Goal: Task Accomplishment & Management: Manage account settings

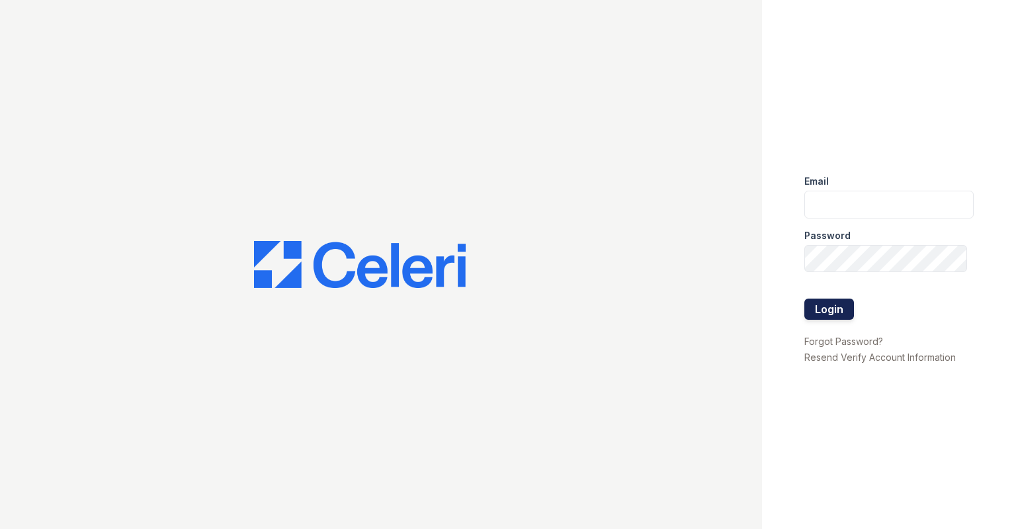
type input "[EMAIL_ADDRESS][DOMAIN_NAME]"
click at [828, 300] on button "Login" at bounding box center [830, 308] width 50 height 21
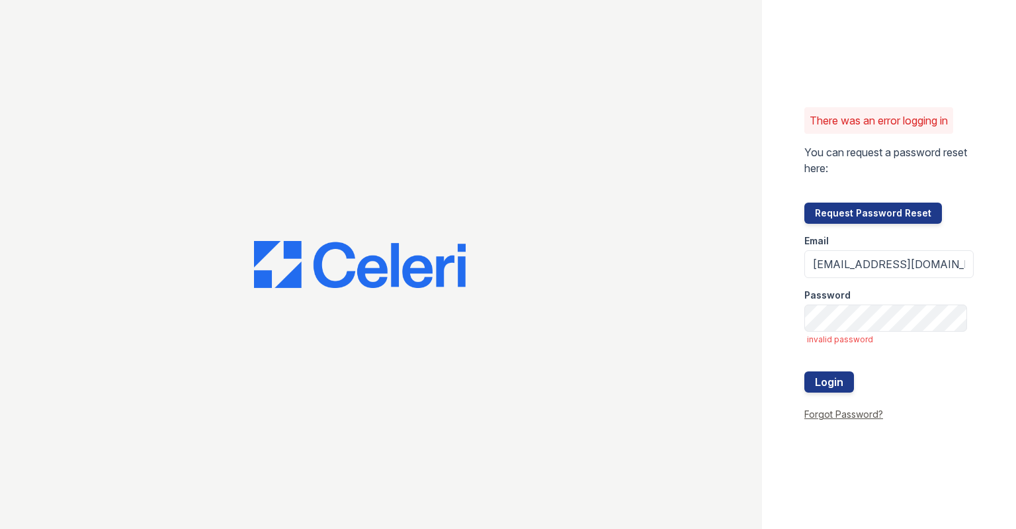
click at [847, 414] on link "Forgot Password?" at bounding box center [844, 413] width 79 height 11
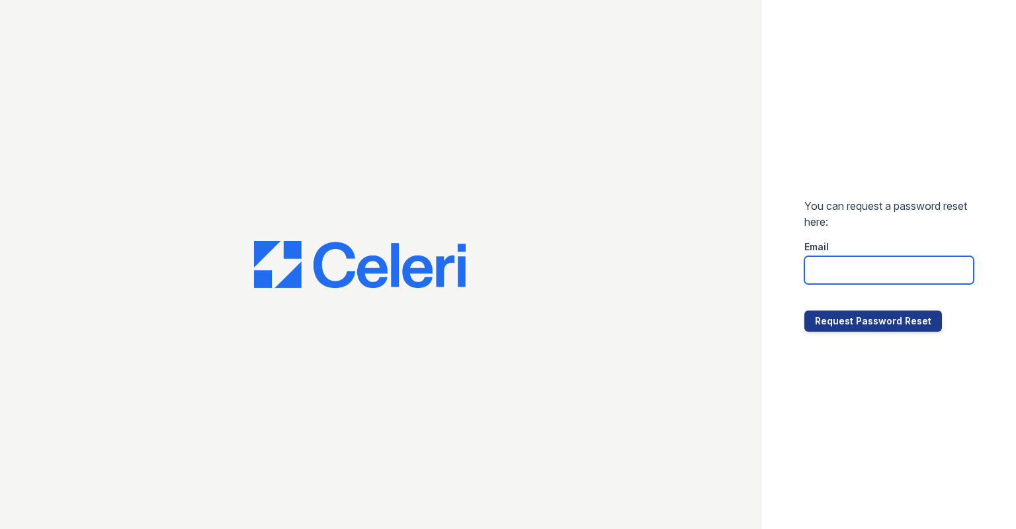
click at [852, 277] on input "email" at bounding box center [889, 270] width 169 height 28
type input "[EMAIL_ADDRESS][DOMAIN_NAME]"
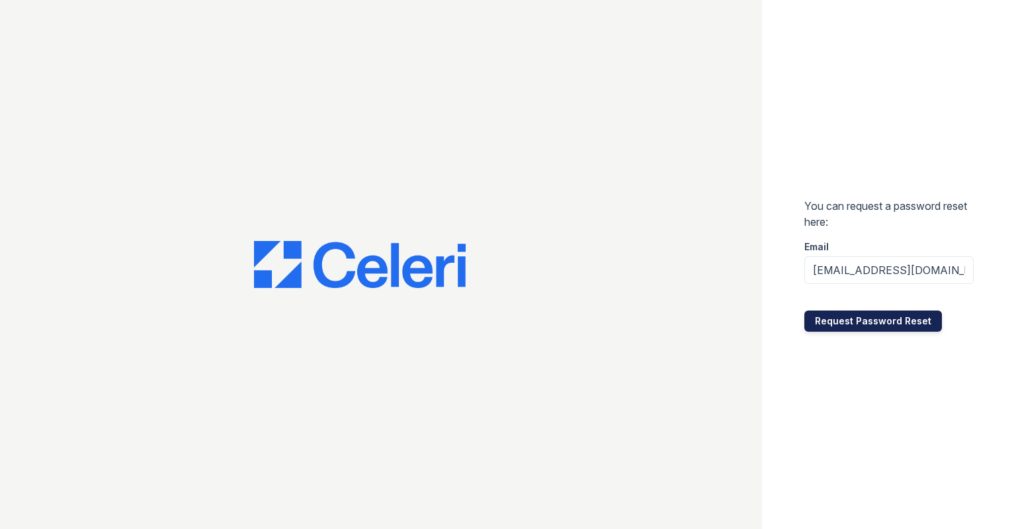
click at [877, 316] on button "Request Password Reset" at bounding box center [874, 320] width 138 height 21
